Goal: Task Accomplishment & Management: Use online tool/utility

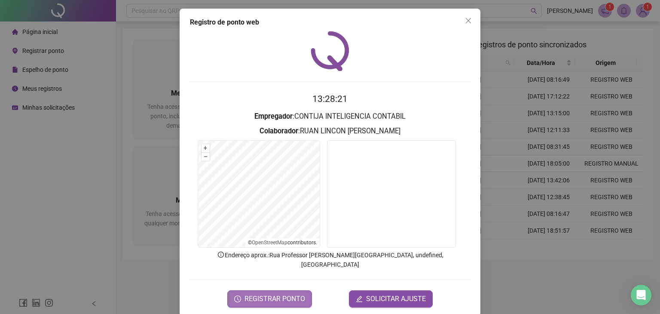
click at [286, 293] on span "REGISTRAR PONTO" at bounding box center [274, 298] width 61 height 10
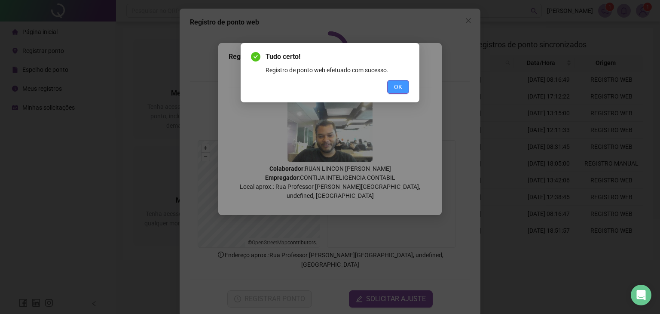
click at [390, 88] on button "OK" at bounding box center [398, 87] width 22 height 14
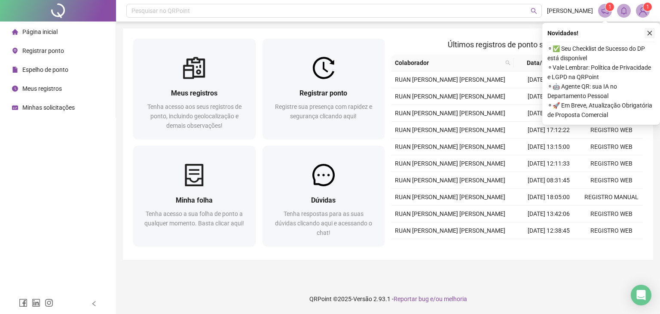
click at [648, 32] on icon "close" at bounding box center [649, 33] width 6 height 6
